Goal: Task Accomplishment & Management: Use online tool/utility

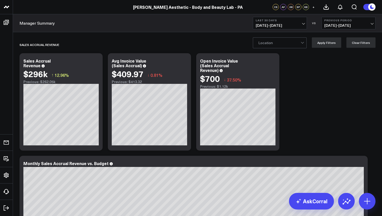
click at [305, 25] on button "Last 30 Days [DATE] - [DATE]" at bounding box center [280, 23] width 54 height 12
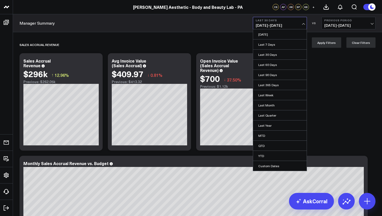
click at [305, 25] on button "Last 30 Days [DATE] - [DATE]" at bounding box center [280, 23] width 54 height 12
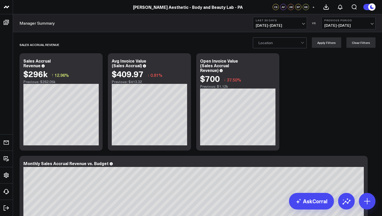
click at [304, 27] on span "[DATE] - [DATE]" at bounding box center [280, 25] width 48 height 4
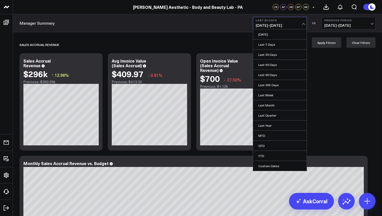
click at [304, 27] on span "[DATE] - [DATE]" at bounding box center [280, 25] width 48 height 4
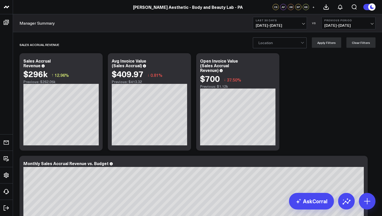
click at [307, 42] on div "Location" at bounding box center [280, 42] width 54 height 11
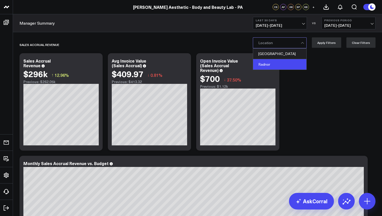
click at [278, 67] on div "Radnor" at bounding box center [279, 64] width 53 height 10
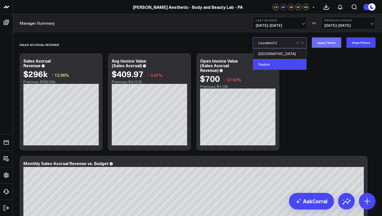
click at [334, 44] on button "Apply Filters" at bounding box center [326, 42] width 29 height 10
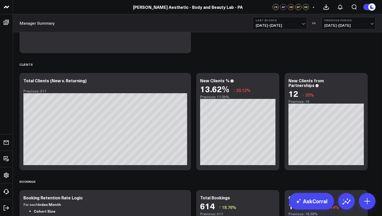
scroll to position [366, 0]
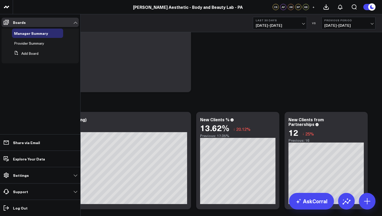
click at [73, 176] on link "Settings" at bounding box center [40, 175] width 77 height 9
click at [76, 175] on link "Settings" at bounding box center [40, 175] width 77 height 9
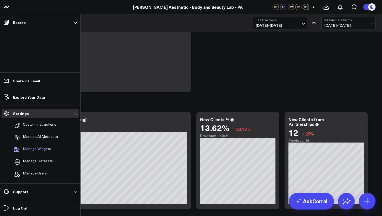
click at [36, 149] on span "Manage Widgets" at bounding box center [37, 150] width 28 height 6
